Goal: Task Accomplishment & Management: Complete application form

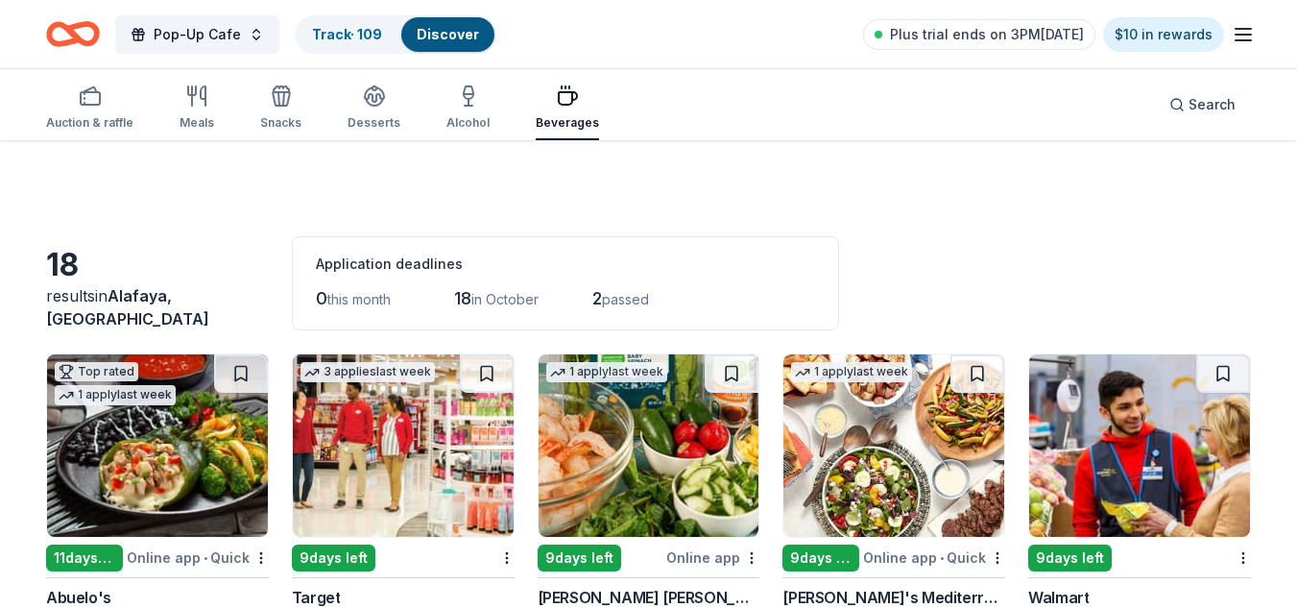
scroll to position [612, 0]
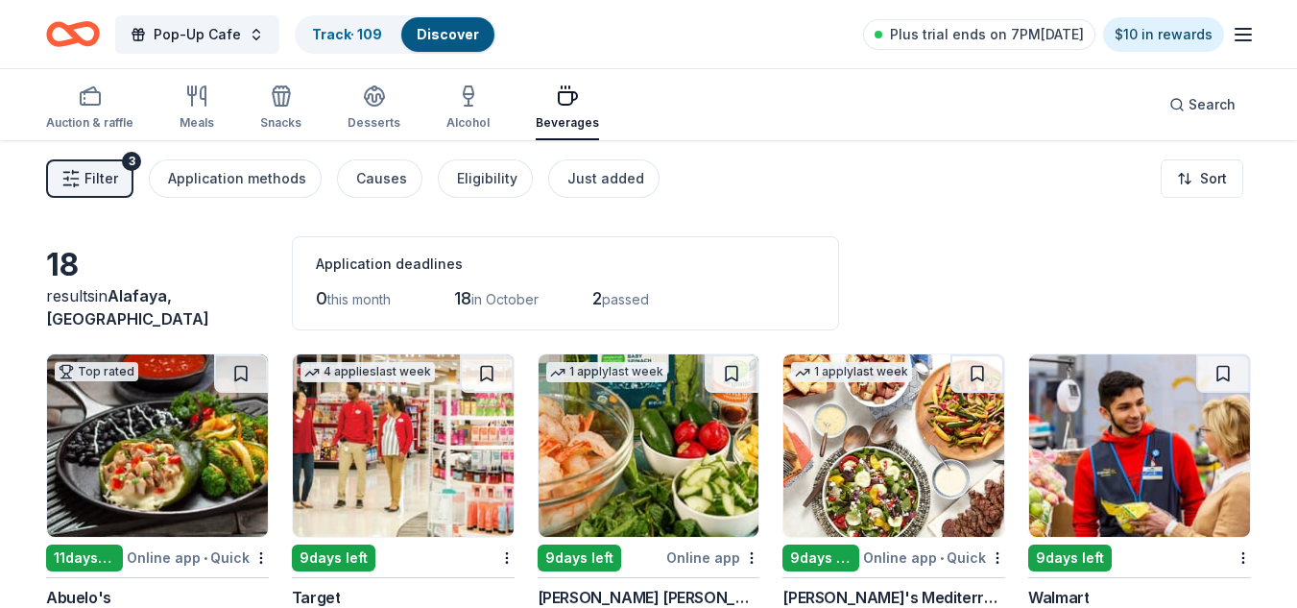
click at [81, 31] on icon "Home" at bounding box center [73, 34] width 54 height 45
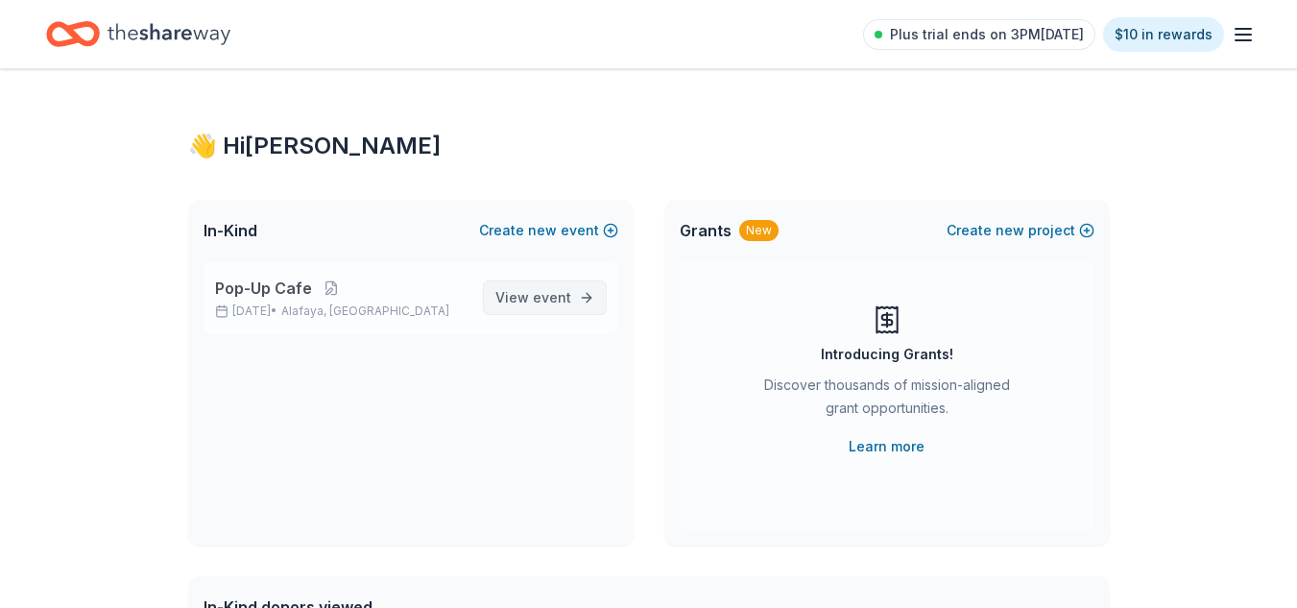
click at [562, 295] on span "event" at bounding box center [552, 297] width 38 height 16
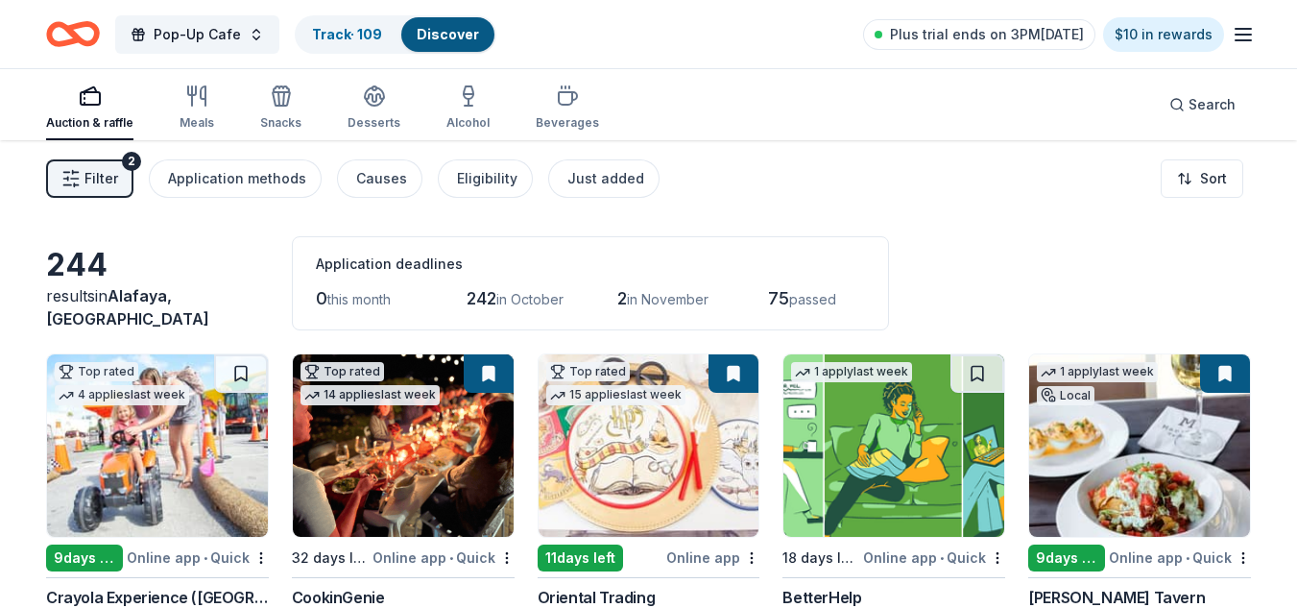
click at [118, 174] on button "Filter 2" at bounding box center [89, 178] width 87 height 38
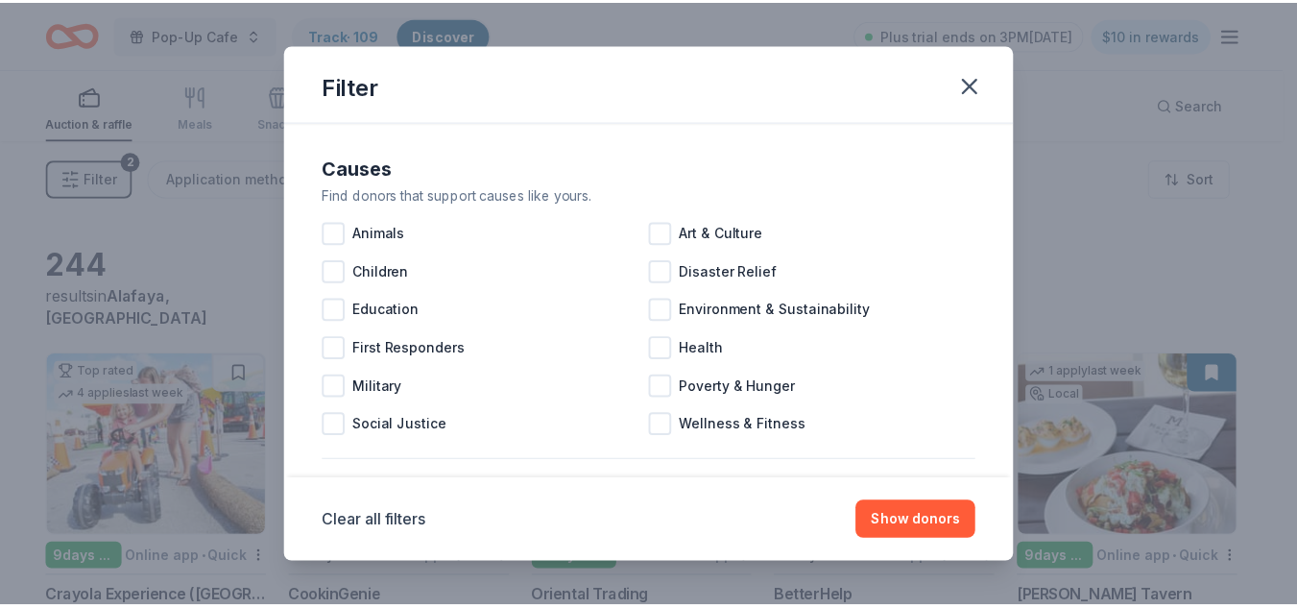
scroll to position [908, 0]
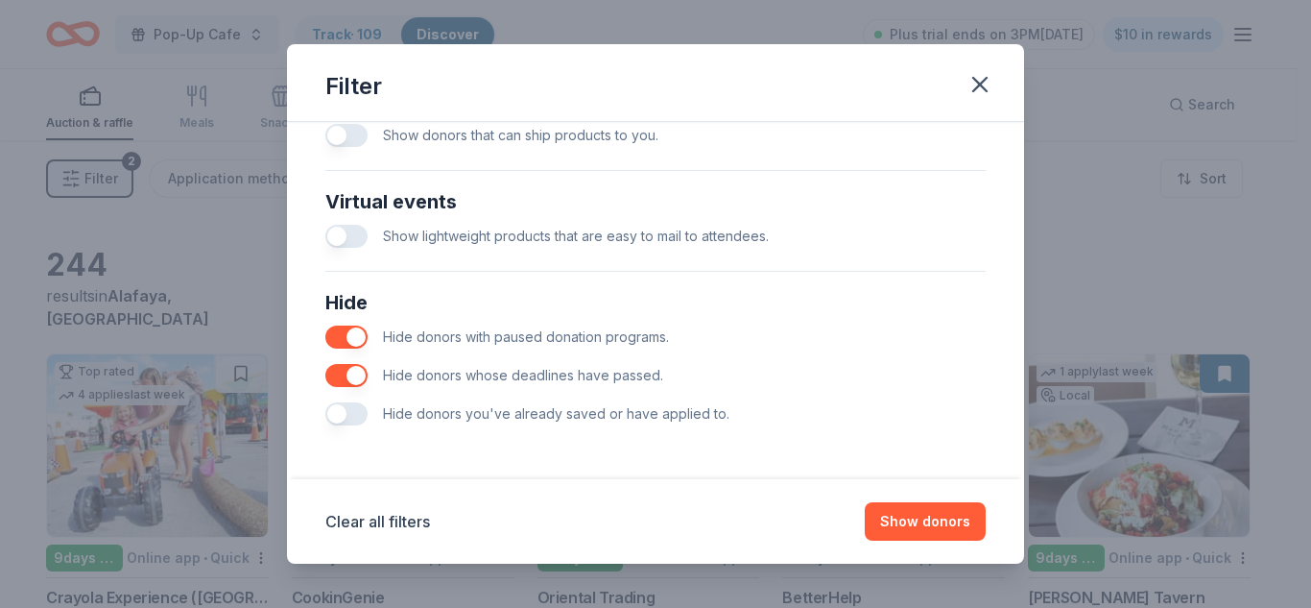
click at [475, 413] on span "Hide donors you've already saved or have applied to." at bounding box center [556, 413] width 346 height 16
click at [340, 419] on button "button" at bounding box center [346, 413] width 42 height 23
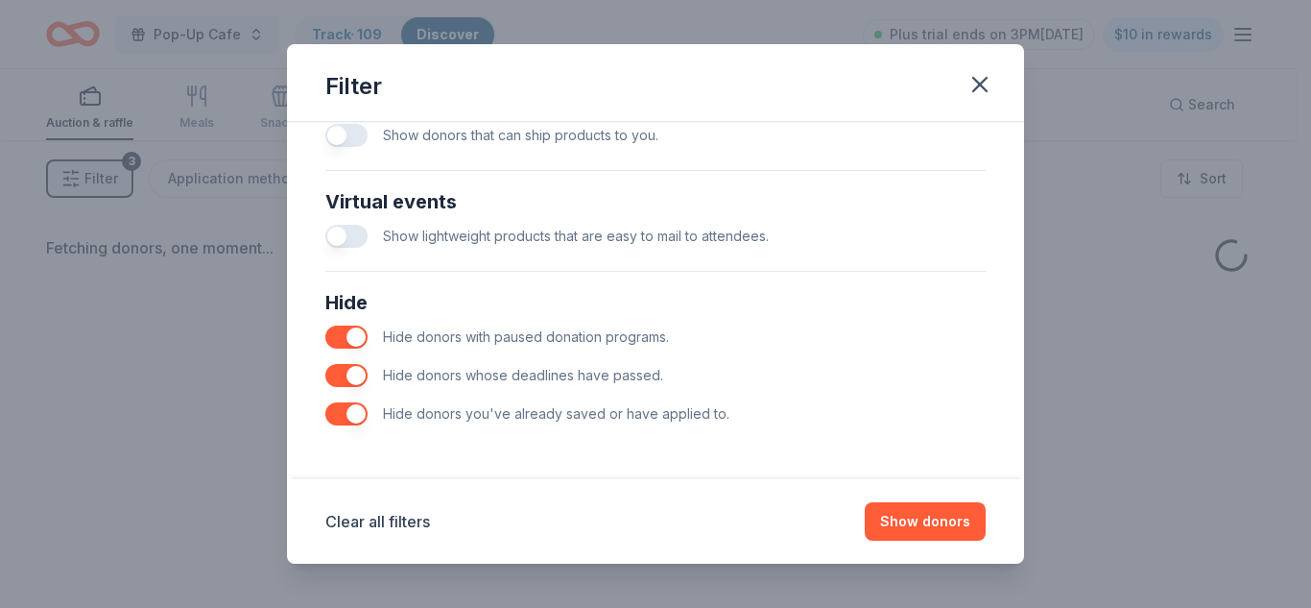
click at [340, 419] on button "button" at bounding box center [346, 413] width 42 height 23
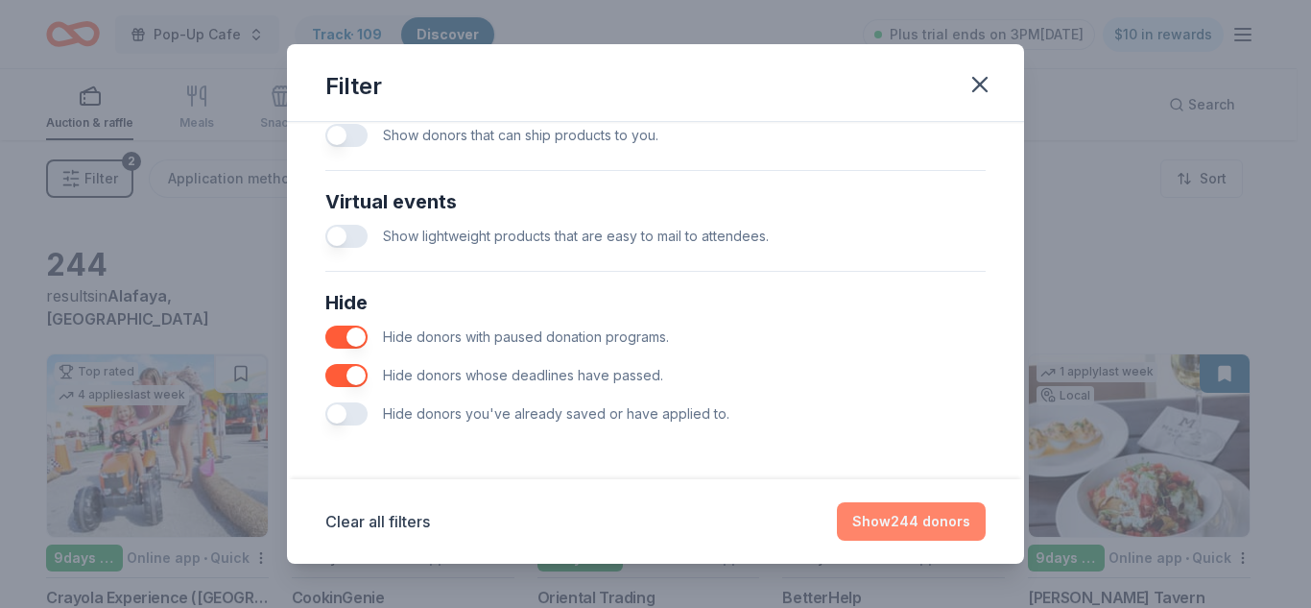
click at [926, 508] on button "Show 244 donors" at bounding box center [911, 521] width 149 height 38
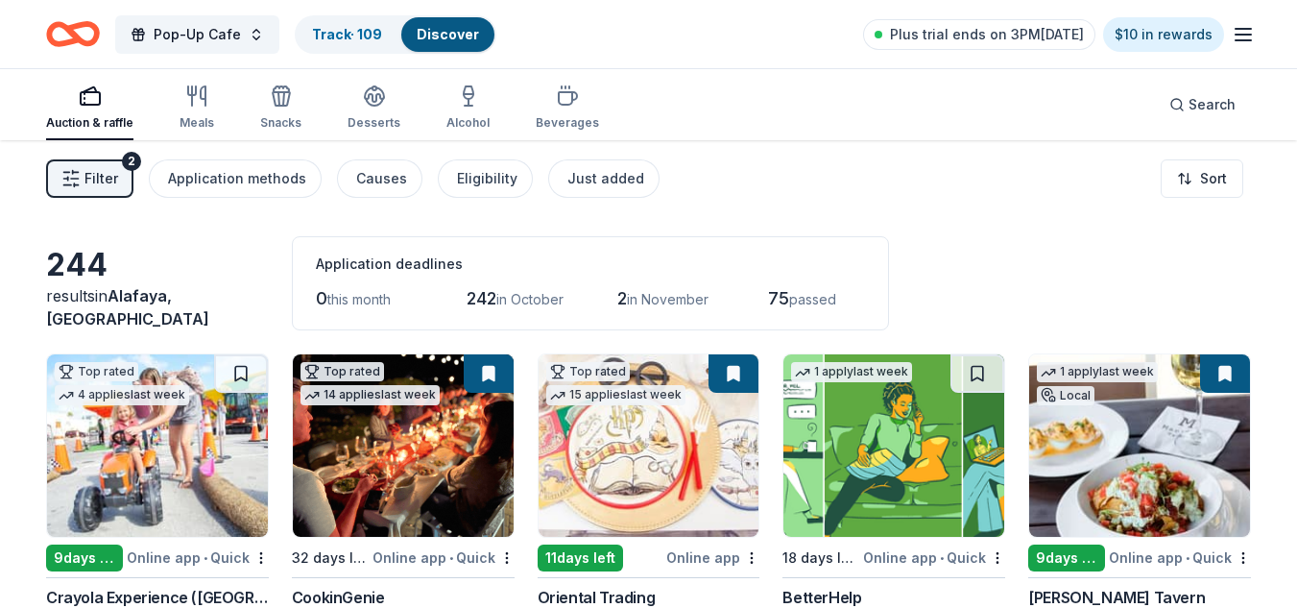
click at [77, 190] on button "Filter 2" at bounding box center [89, 178] width 87 height 38
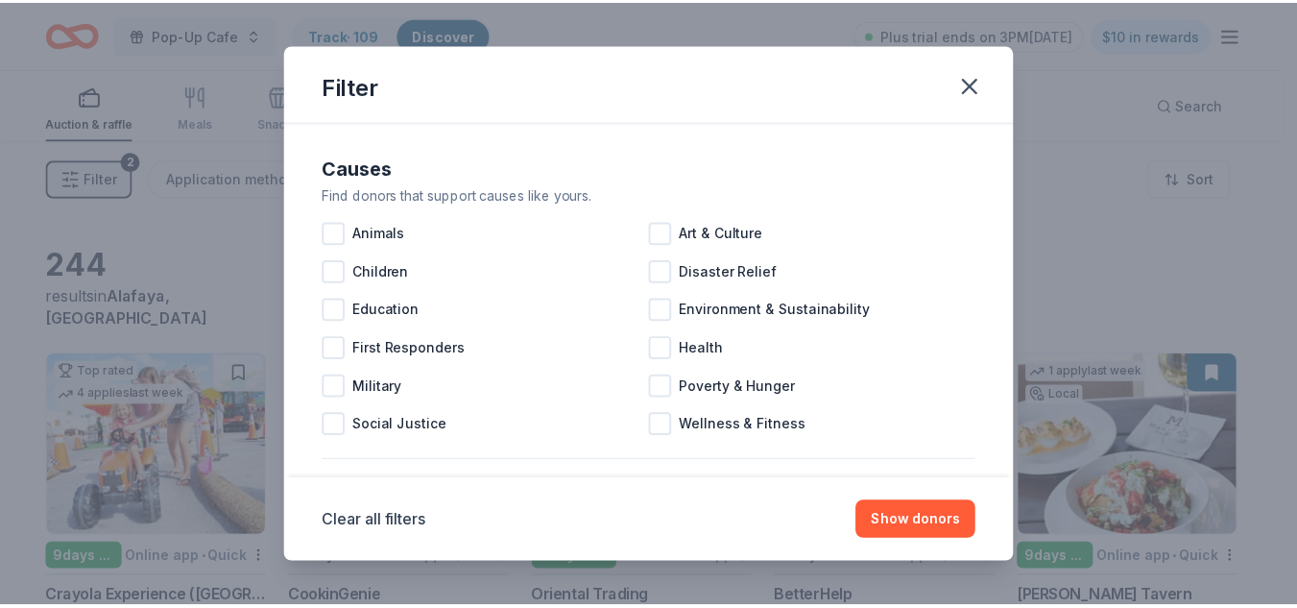
scroll to position [908, 0]
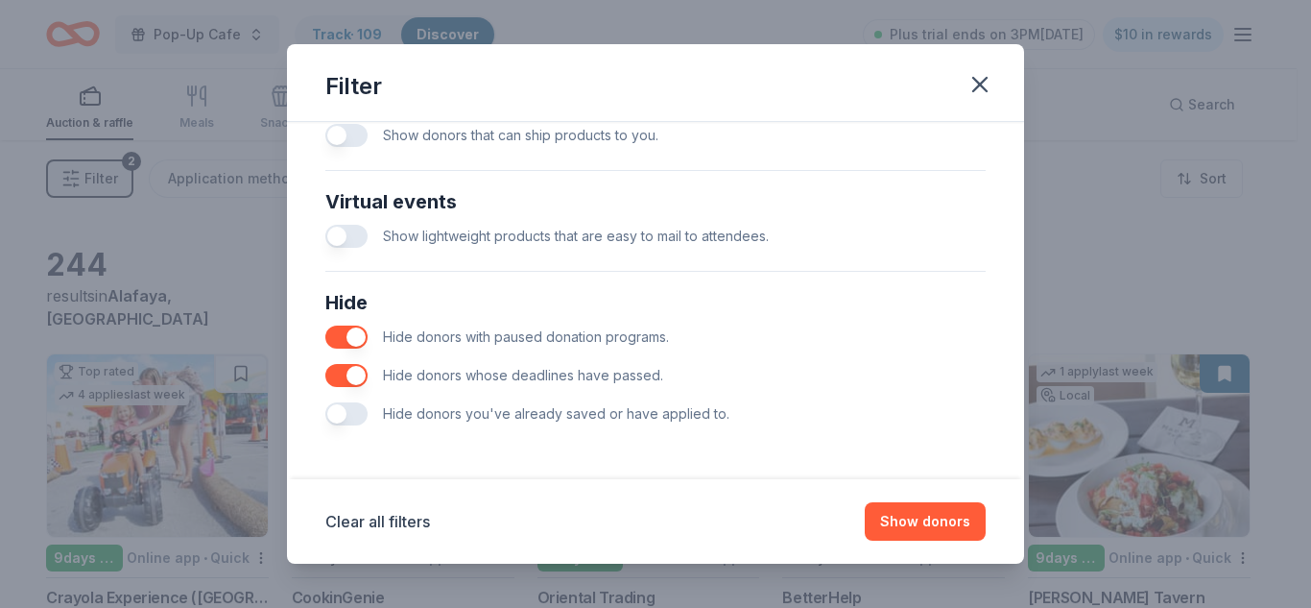
click at [341, 418] on button "button" at bounding box center [346, 413] width 42 height 23
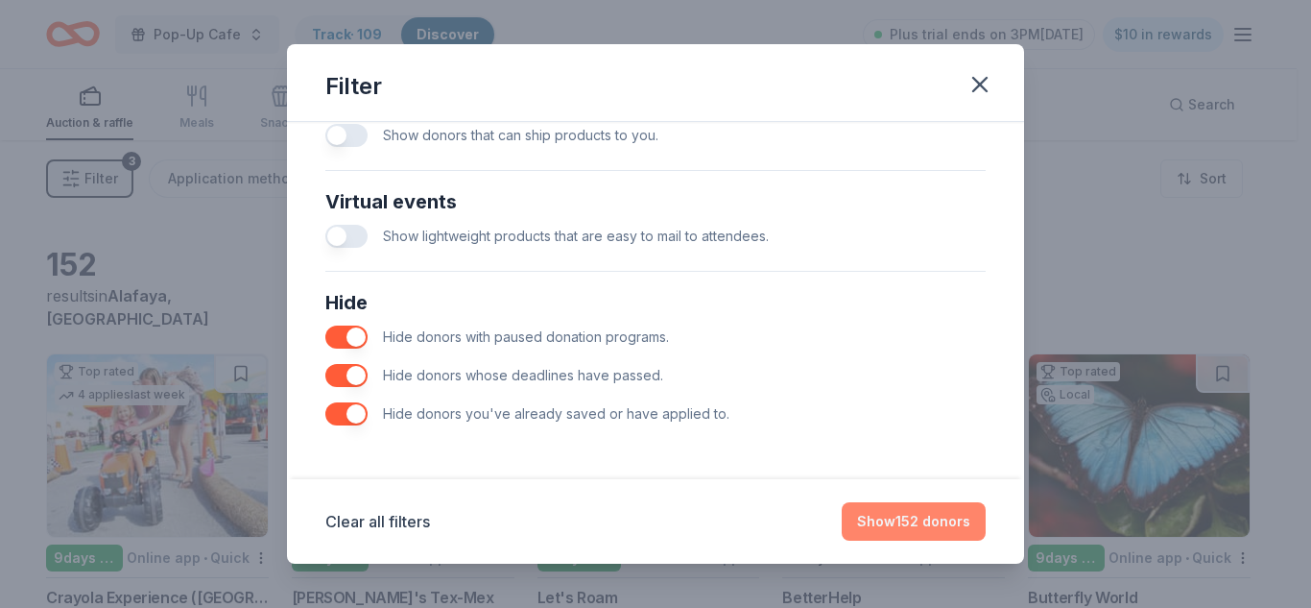
click at [897, 525] on button "Show 152 donors" at bounding box center [914, 521] width 144 height 38
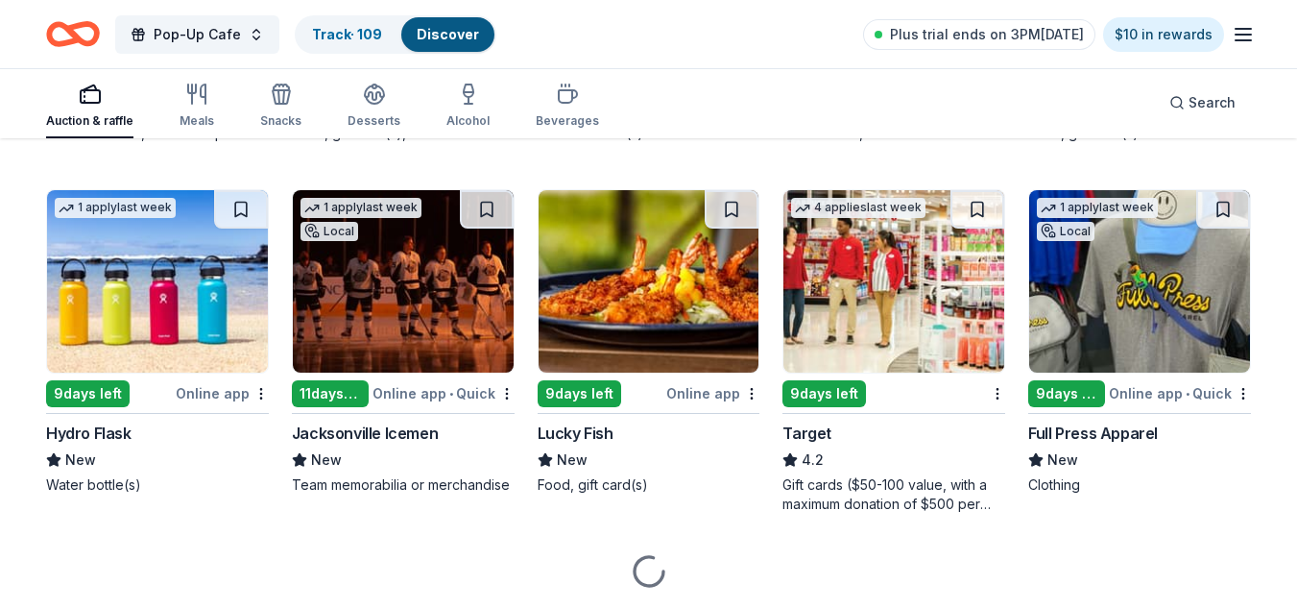
scroll to position [4963, 0]
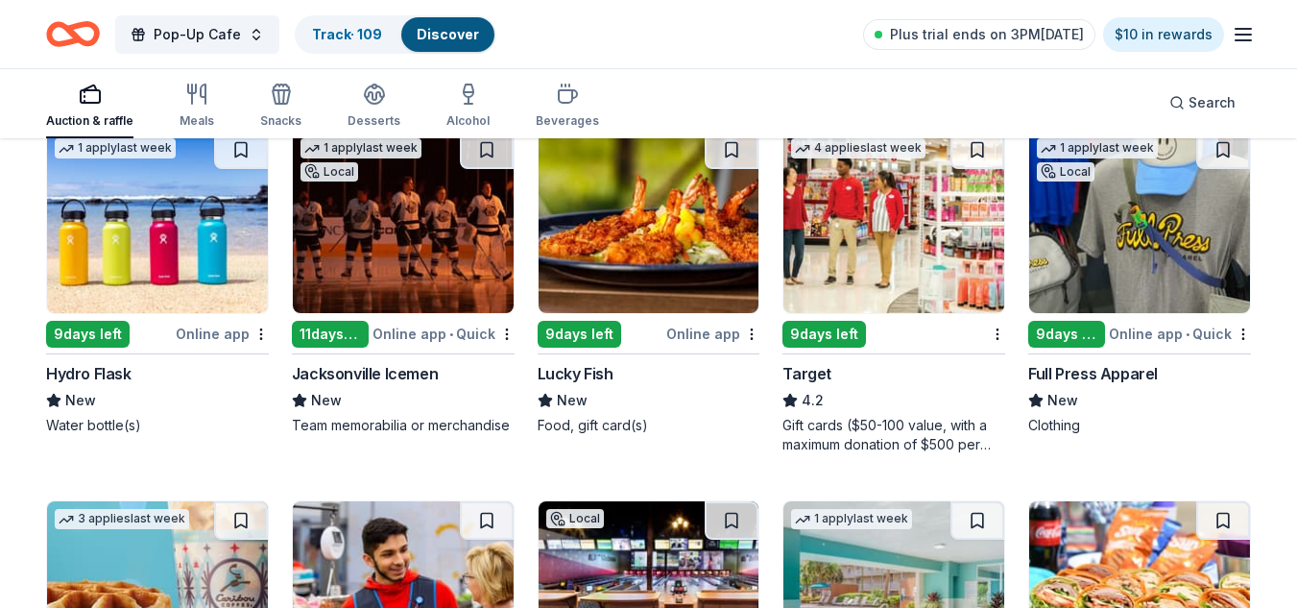
click at [908, 237] on img at bounding box center [893, 222] width 221 height 182
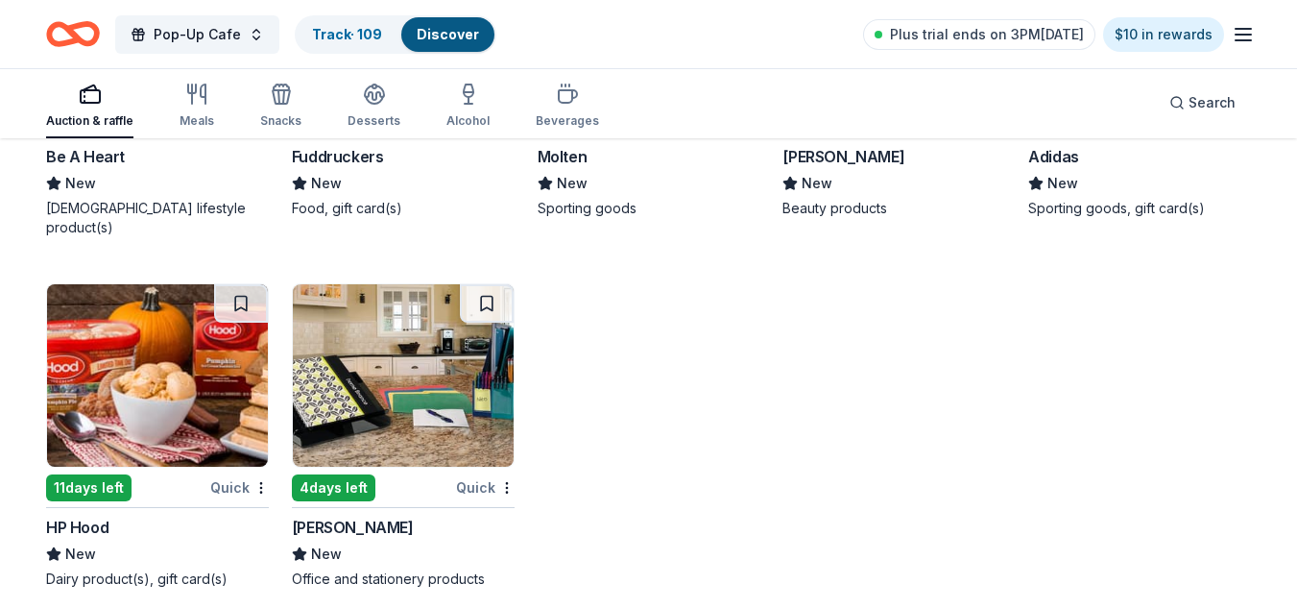
scroll to position [0, 0]
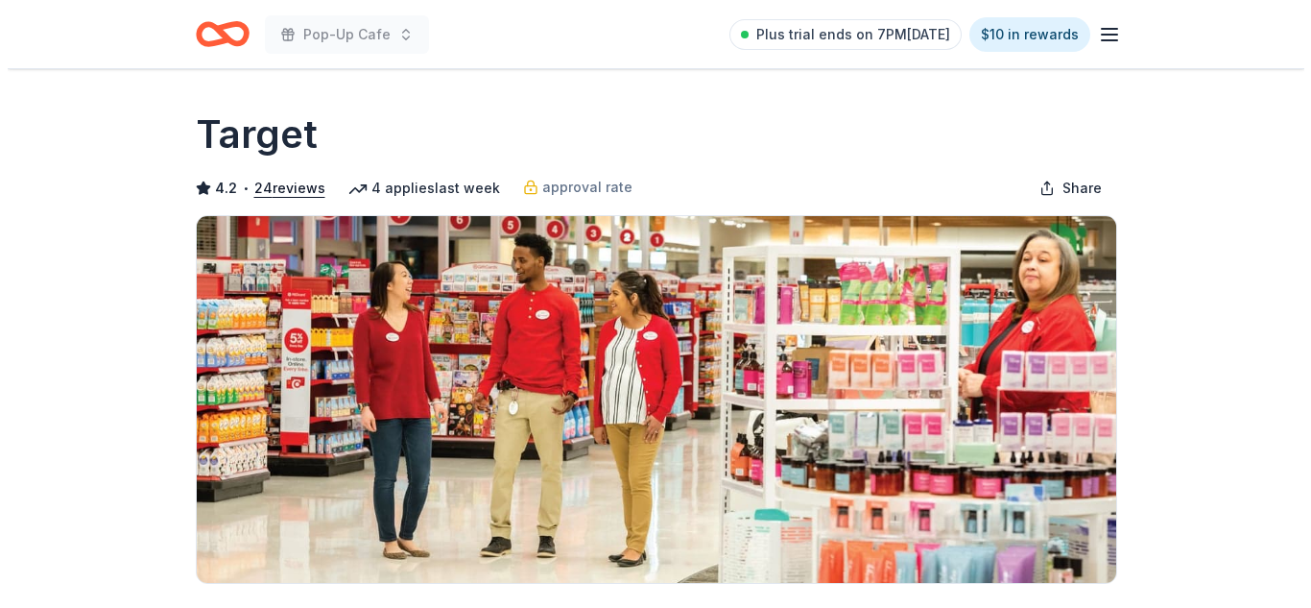
scroll to position [531, 0]
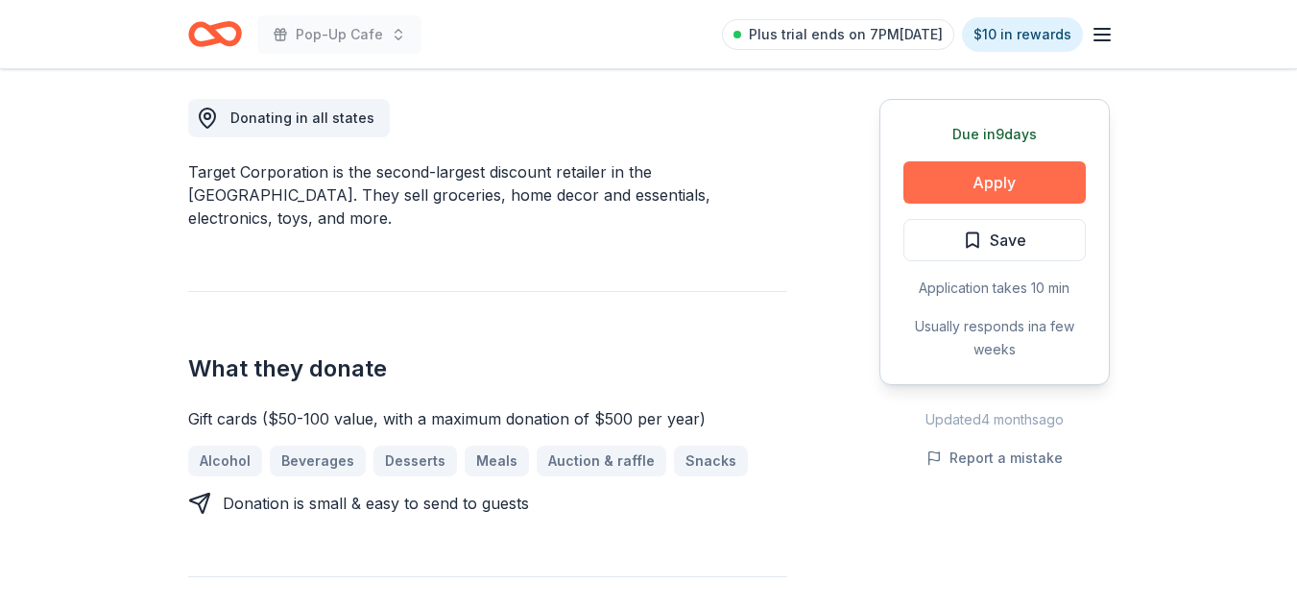
click at [1006, 179] on button "Apply" at bounding box center [994, 182] width 182 height 42
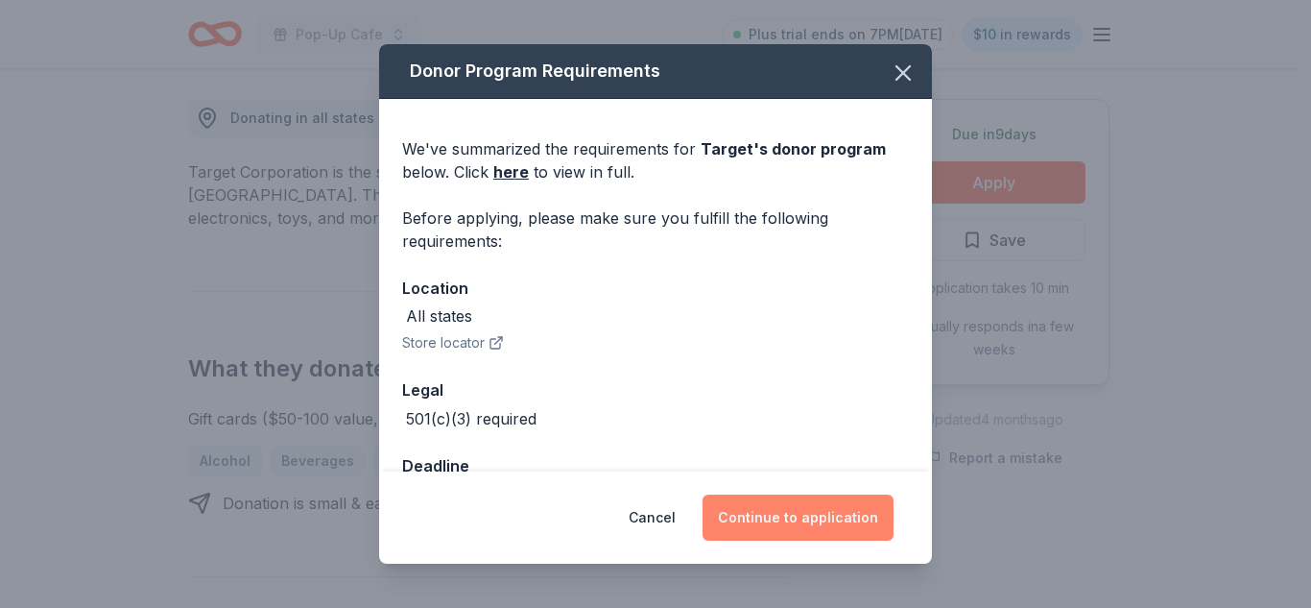
click at [806, 502] on button "Continue to application" at bounding box center [798, 517] width 191 height 46
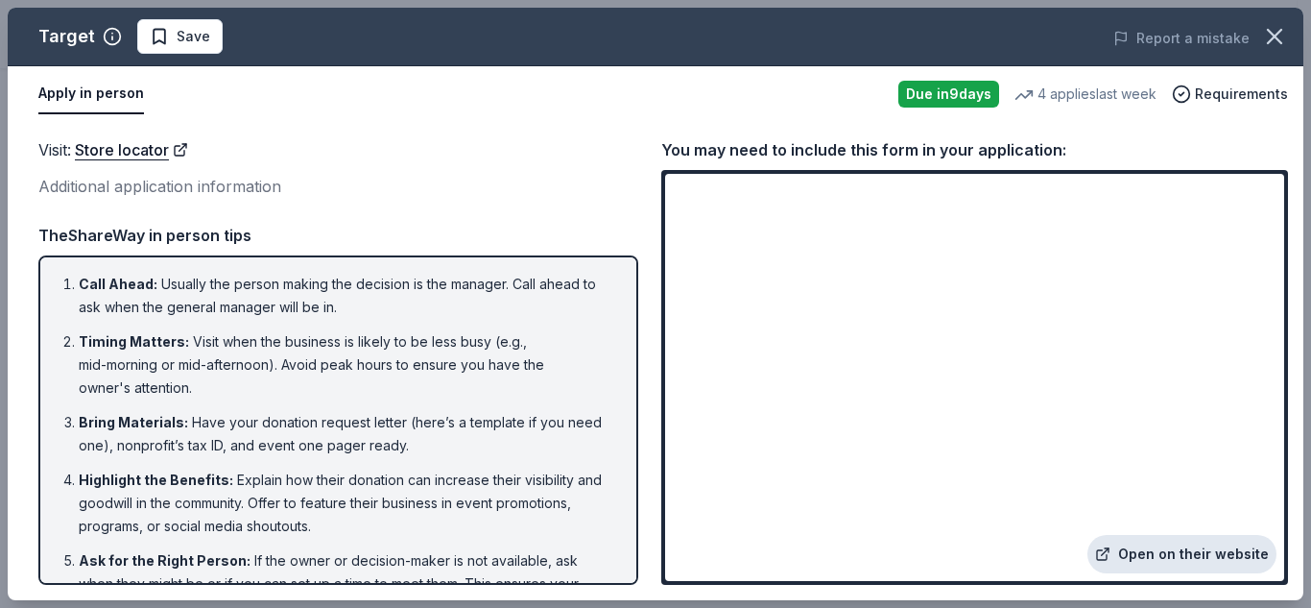
click at [1146, 542] on link "Open on their website" at bounding box center [1181, 554] width 189 height 38
